Goal: Transaction & Acquisition: Subscribe to service/newsletter

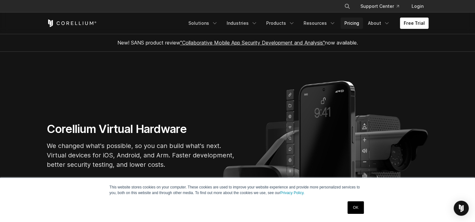
click at [350, 23] on link "Pricing" at bounding box center [352, 23] width 22 height 11
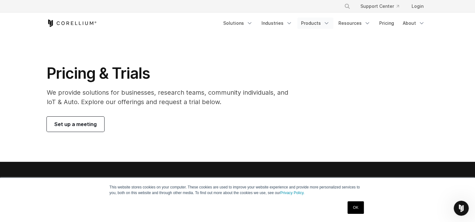
click at [319, 21] on link "Products" at bounding box center [315, 23] width 36 height 11
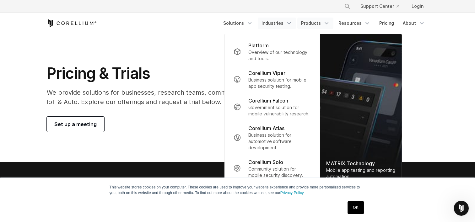
click at [276, 21] on link "Industries" at bounding box center [277, 23] width 38 height 11
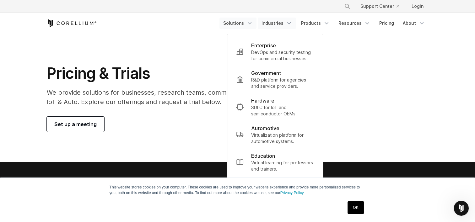
click at [246, 19] on link "Solutions" at bounding box center [237, 23] width 37 height 11
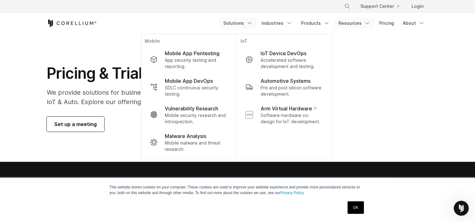
click at [351, 23] on link "Resources" at bounding box center [355, 23] width 40 height 11
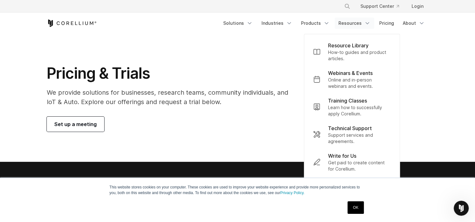
click at [274, 47] on section "Pricing & Trials We provide solutions for businesses, research teams, community…" at bounding box center [237, 98] width 475 height 128
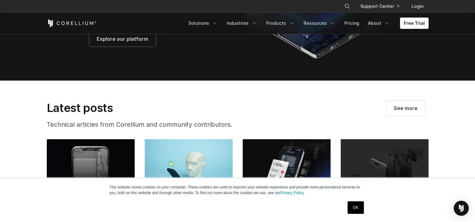
scroll to position [1099, 0]
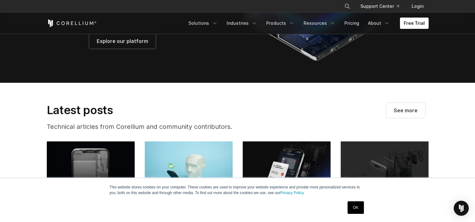
click at [414, 22] on link "Free Trial" at bounding box center [414, 23] width 29 height 11
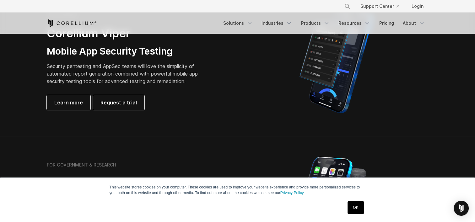
scroll to position [188, 0]
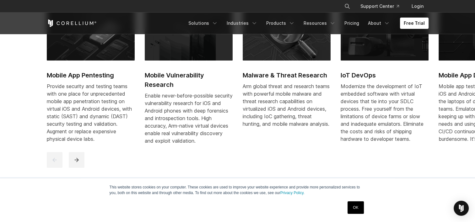
scroll to position [164, 0]
